Goal: Check status

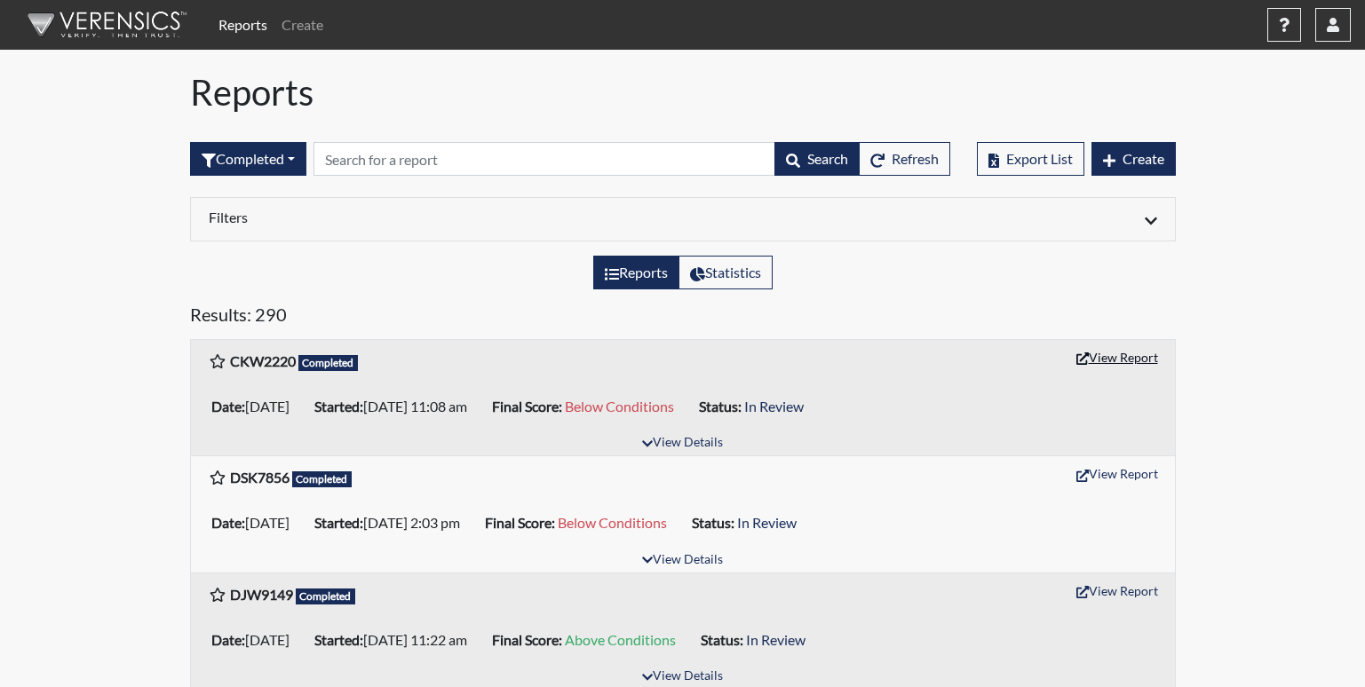
click at [1128, 358] on button "View Report" at bounding box center [1117, 358] width 98 height 28
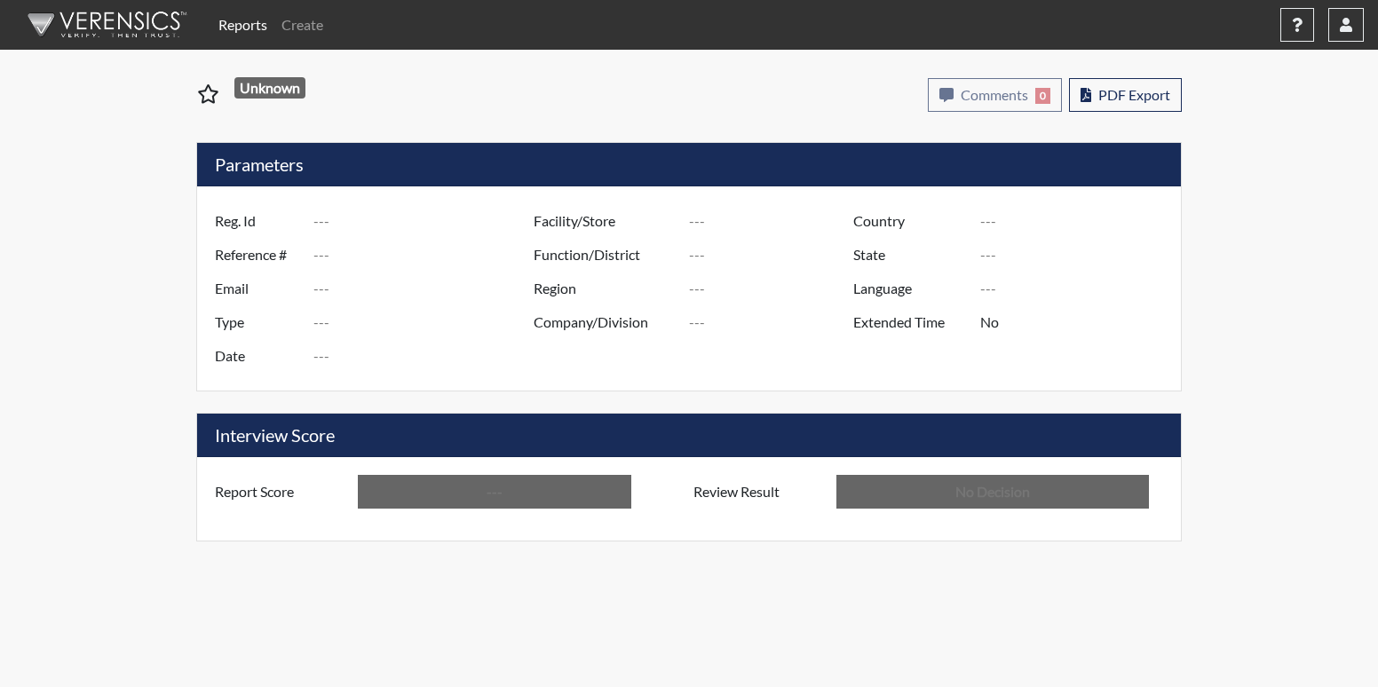
type input "CKW2220"
type input "51696"
type input "---"
type input "Corrections Pre-Employment"
type input "Oct 10, 2025"
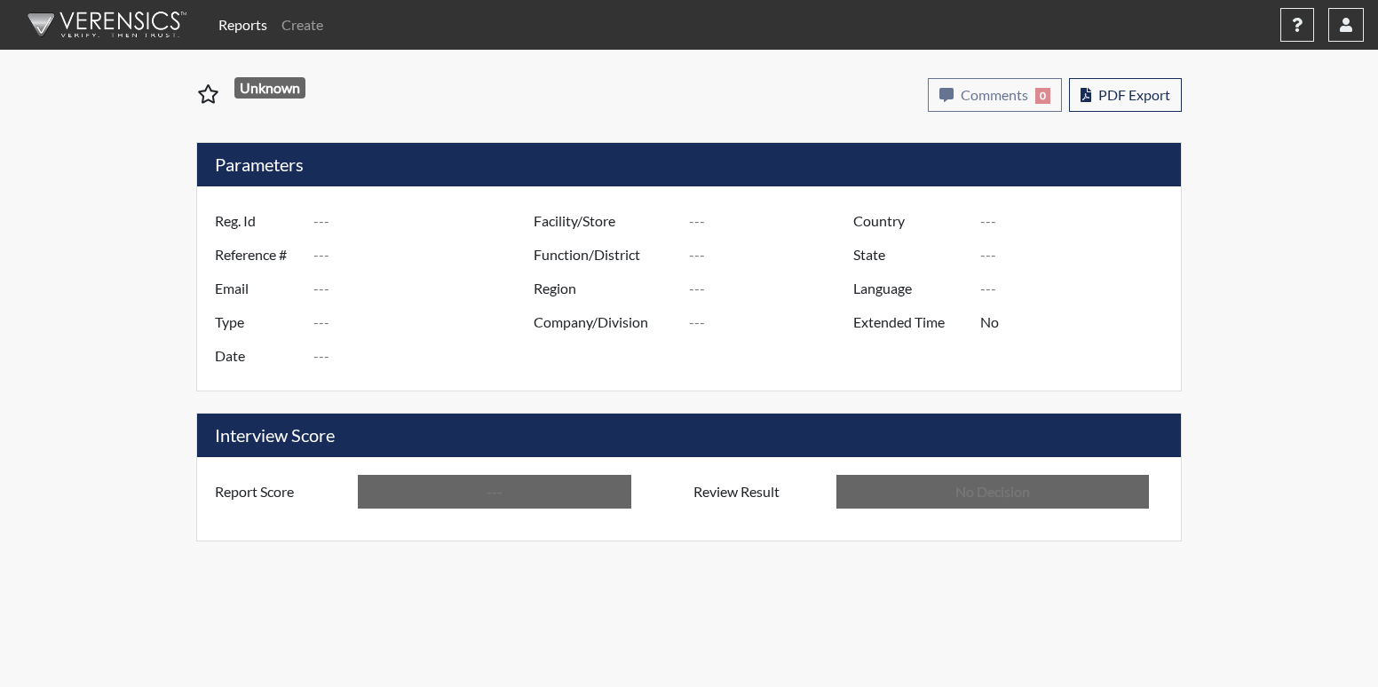
type input "[PERSON_NAME]"
type input "[GEOGRAPHIC_DATA]"
type input "[US_STATE]"
type input "English"
type input "Below Conditions"
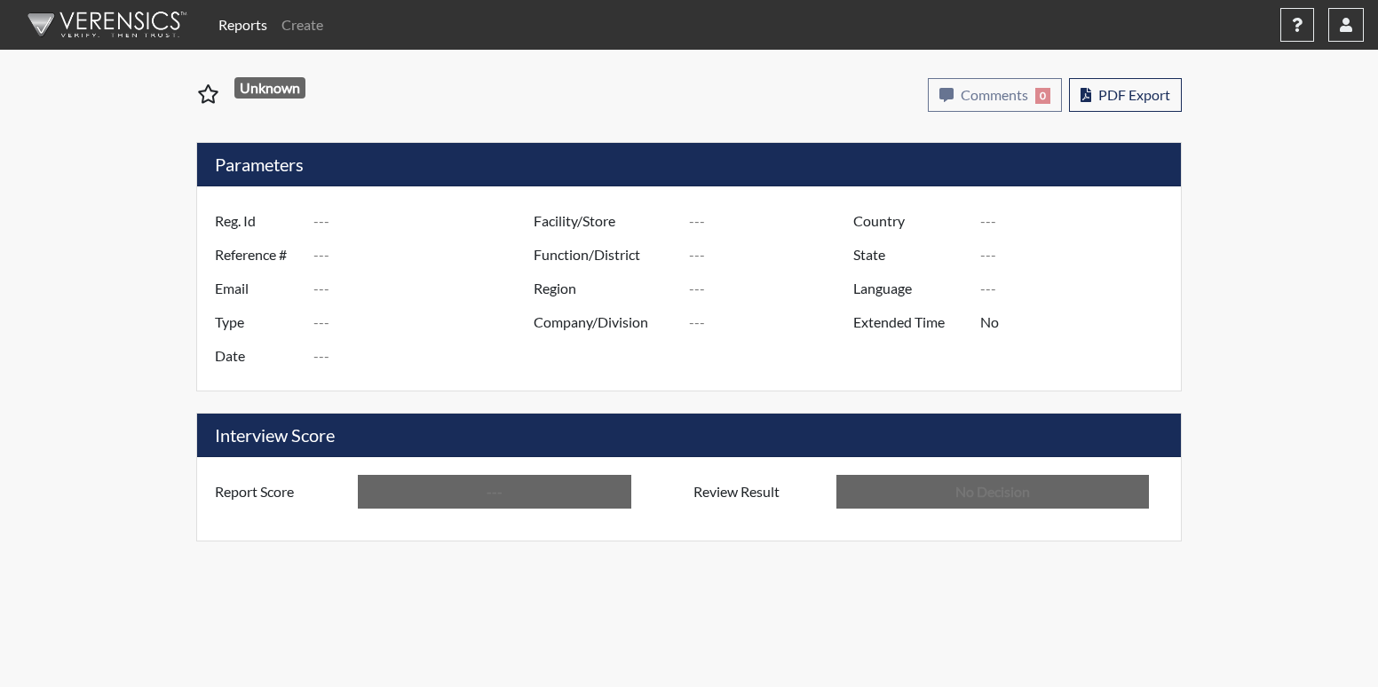
type input "In Review"
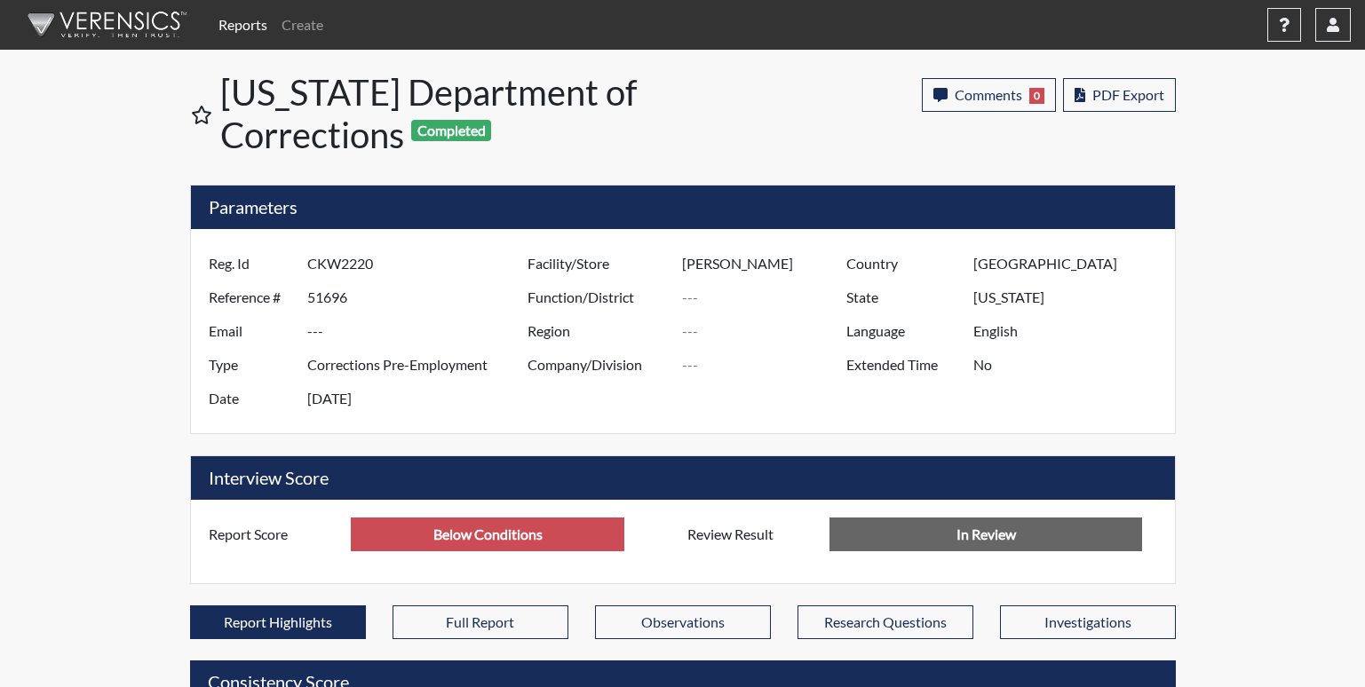
scroll to position [887758, 887315]
